Goal: Task Accomplishment & Management: Use online tool/utility

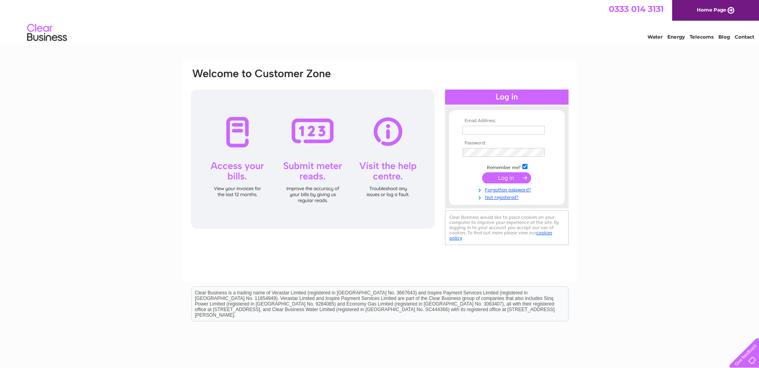
type input "[PERSON_NAME][EMAIL_ADDRESS][PERSON_NAME][DOMAIN_NAME]"
click at [512, 178] on input "submit" at bounding box center [506, 177] width 49 height 11
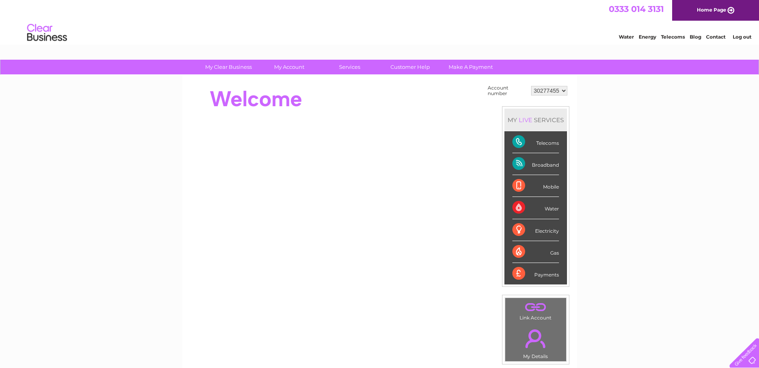
click at [717, 35] on link "Contact" at bounding box center [716, 37] width 20 height 6
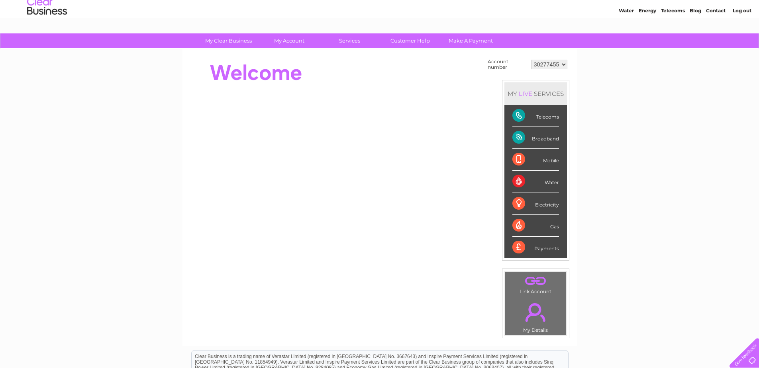
scroll to position [40, 0]
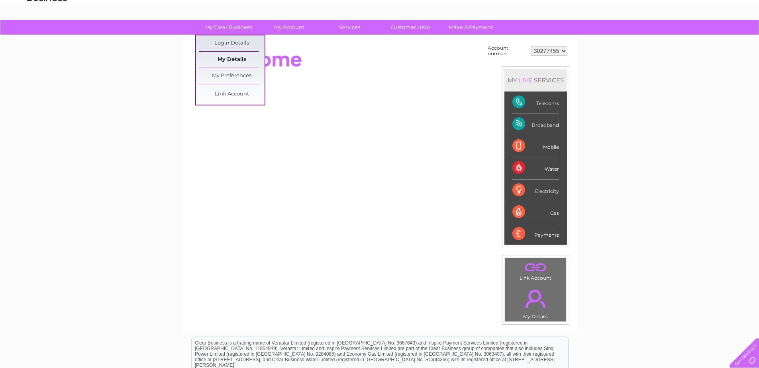
click at [225, 61] on link "My Details" at bounding box center [232, 60] width 66 height 16
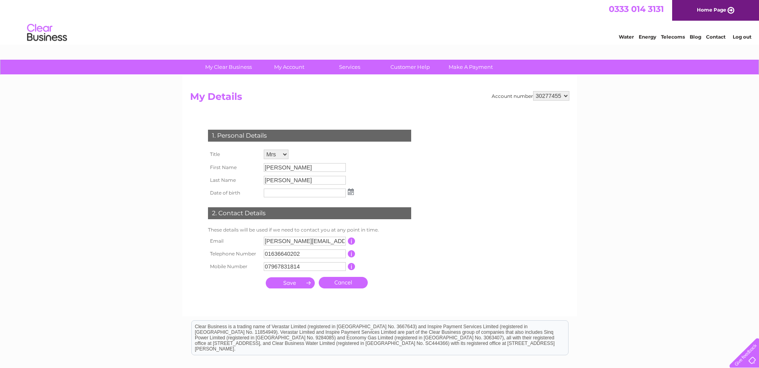
click at [431, 272] on div "1. Personal Details Title Mr Mrs Ms Miss Dr Rev Prof Other First Name Helen Las…" at bounding box center [311, 207] width 242 height 171
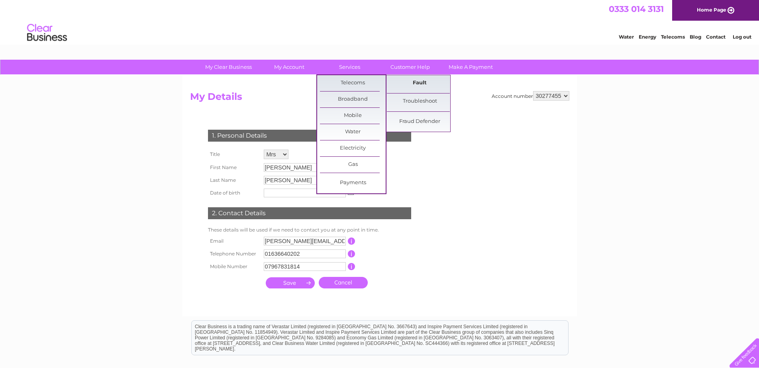
click at [427, 82] on link "Fault" at bounding box center [420, 83] width 66 height 16
click at [423, 82] on link "Fault" at bounding box center [420, 83] width 66 height 16
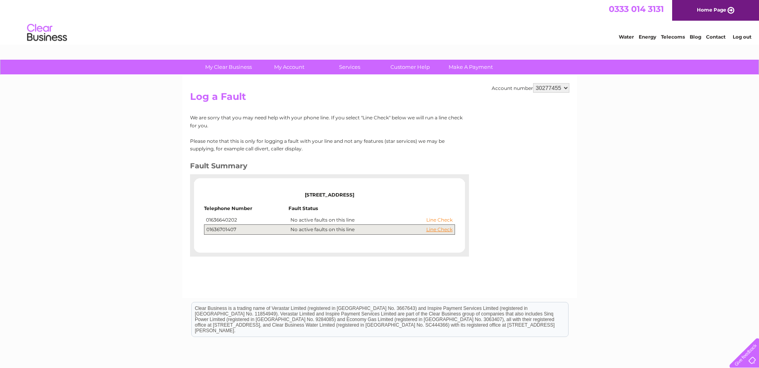
click at [447, 220] on link "Line Check" at bounding box center [439, 220] width 26 height 6
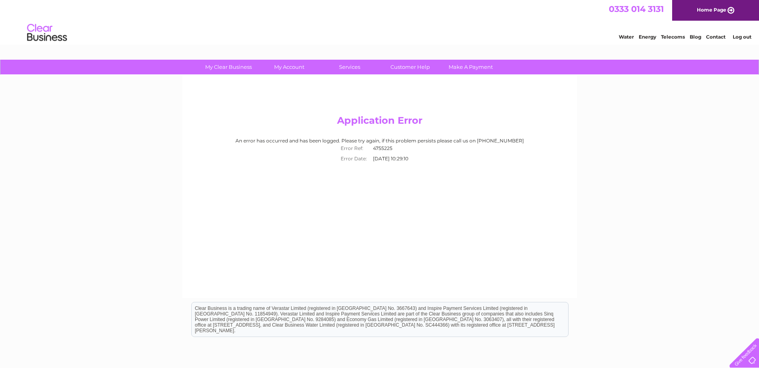
click at [710, 11] on link "Home Page" at bounding box center [715, 10] width 87 height 21
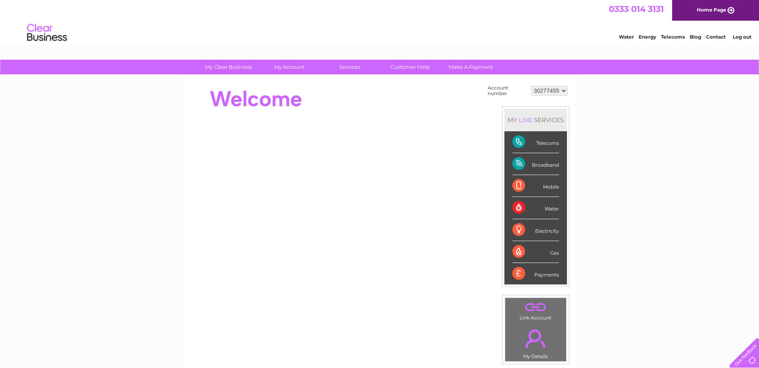
click at [717, 35] on link "Contact" at bounding box center [716, 37] width 20 height 6
